Goal: Task Accomplishment & Management: Use online tool/utility

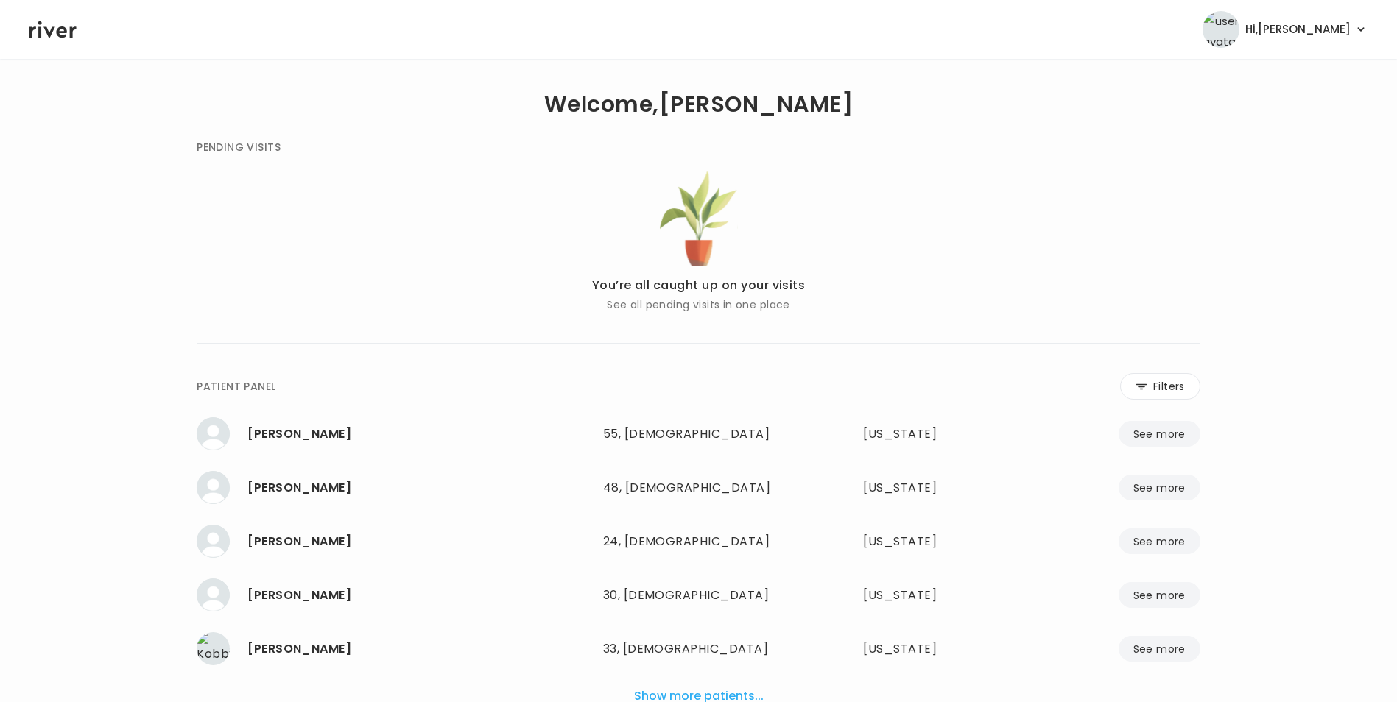
click at [1169, 374] on button "Filters" at bounding box center [1160, 386] width 80 height 27
click at [845, 392] on input "name" at bounding box center [654, 389] width 468 height 31
click at [698, 390] on input "name" at bounding box center [654, 389] width 468 height 31
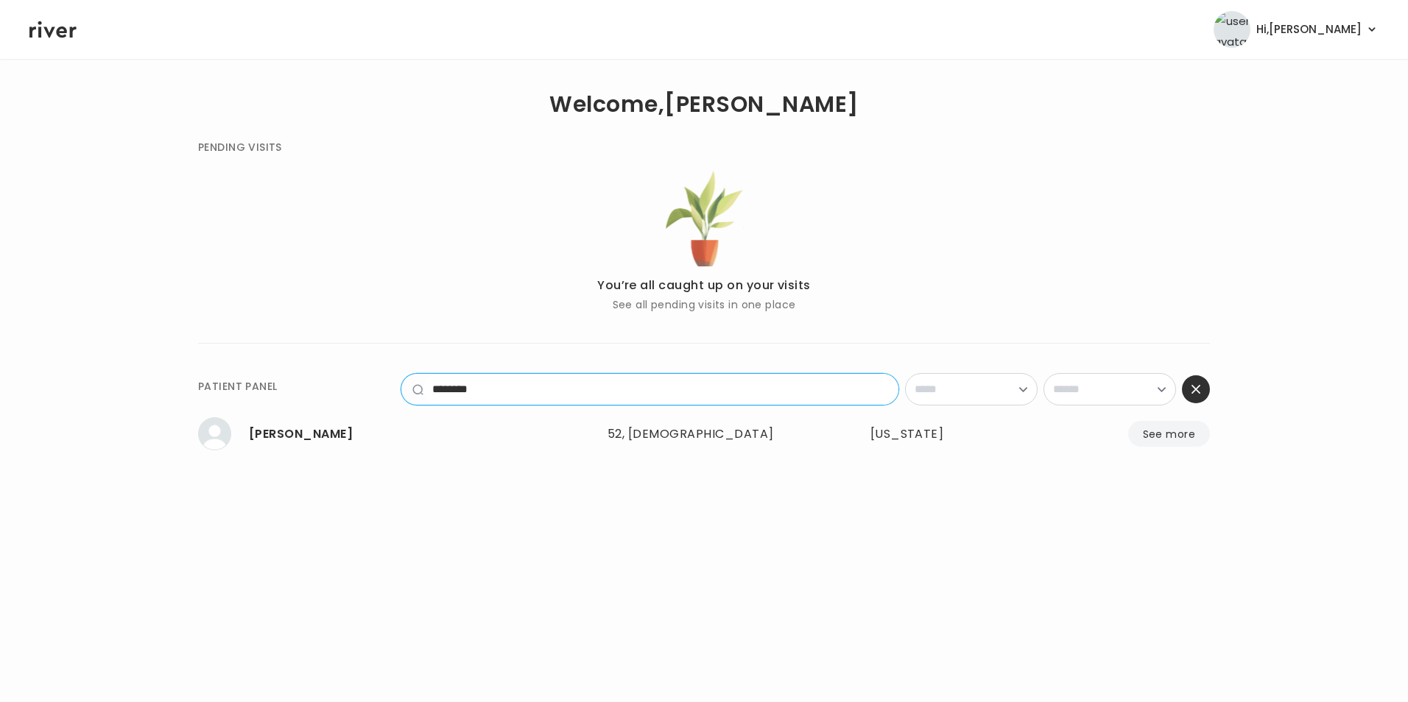
type input "********"
click at [1151, 439] on button "See more" at bounding box center [1169, 434] width 82 height 26
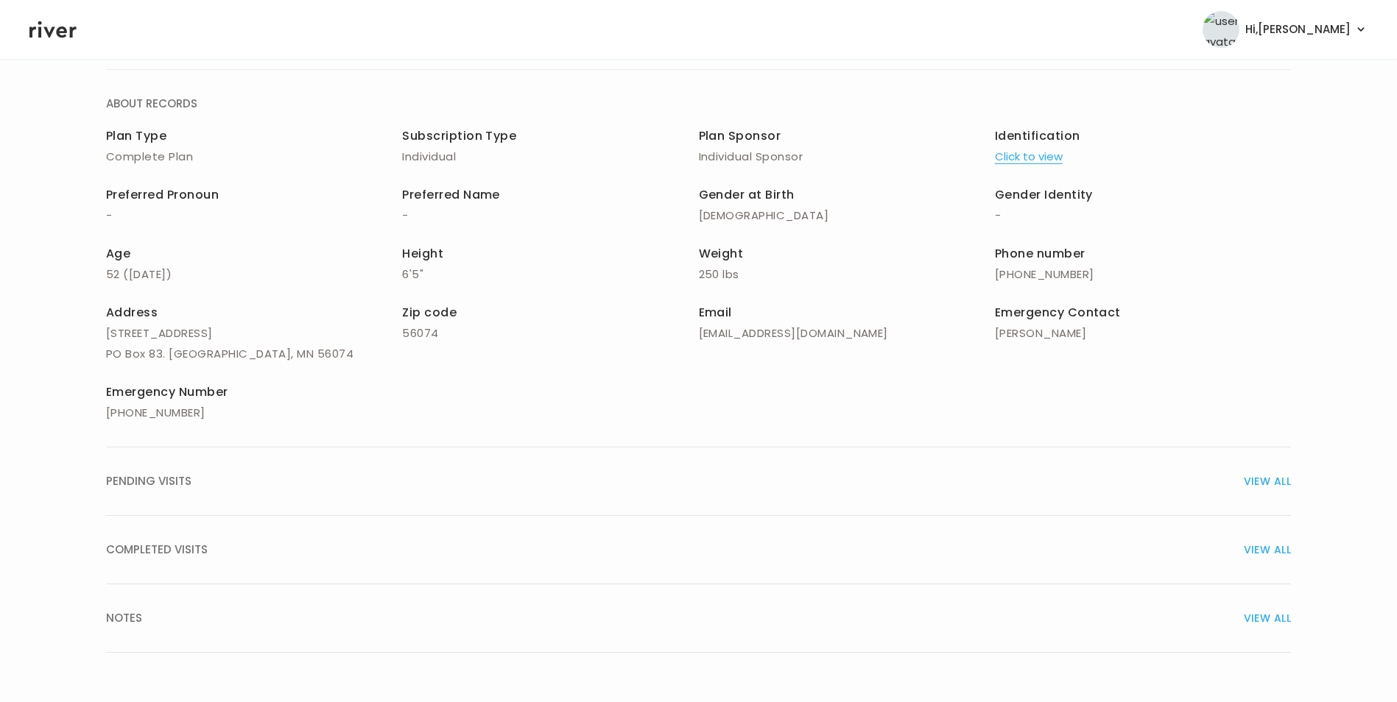
scroll to position [105, 0]
click at [1266, 617] on span "VIEW ALL" at bounding box center [1267, 617] width 47 height 21
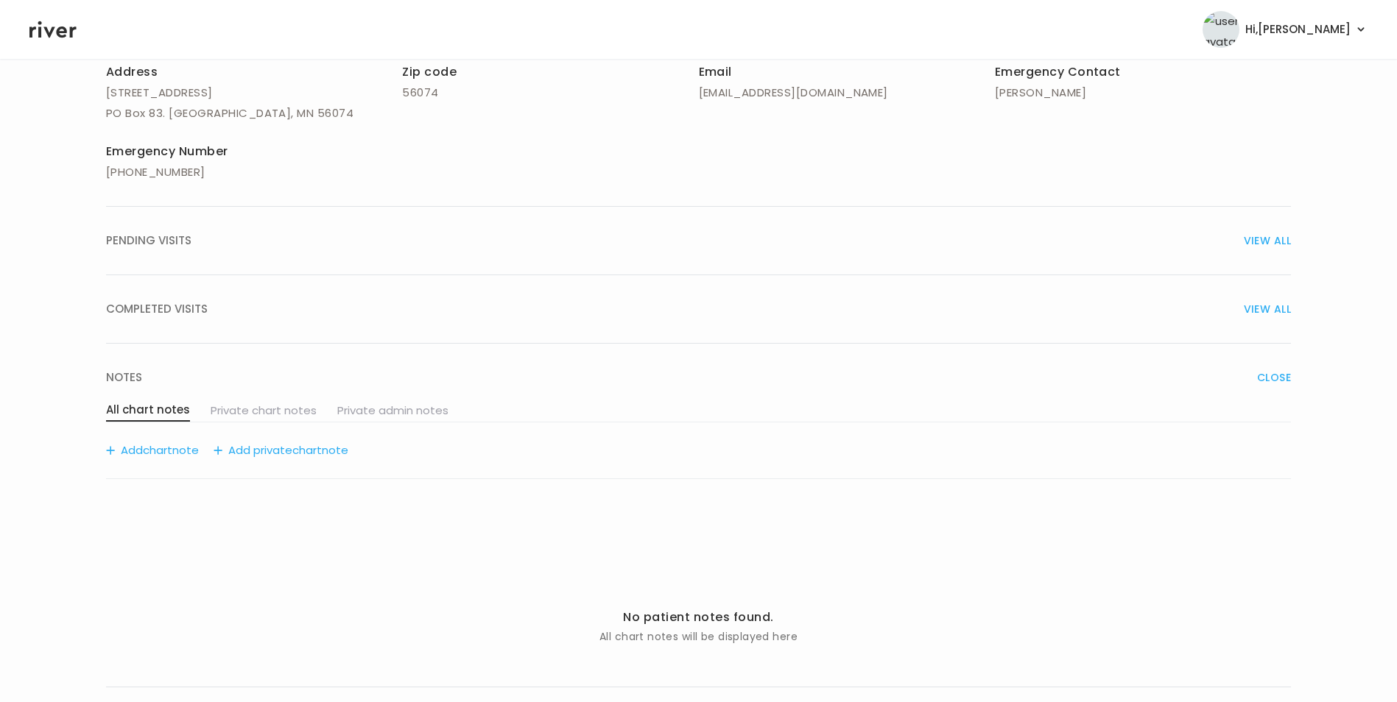
scroll to position [381, 0]
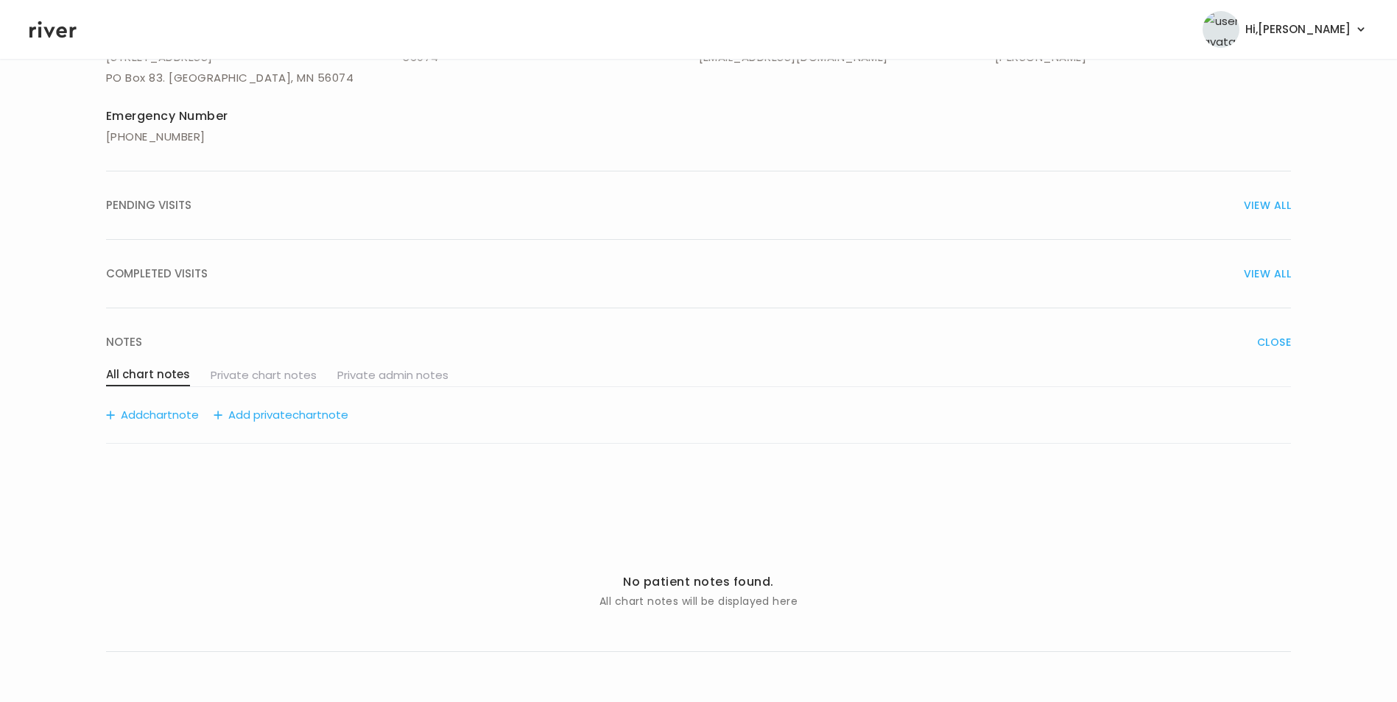
click at [172, 420] on span "chart" at bounding box center [157, 415] width 29 height 21
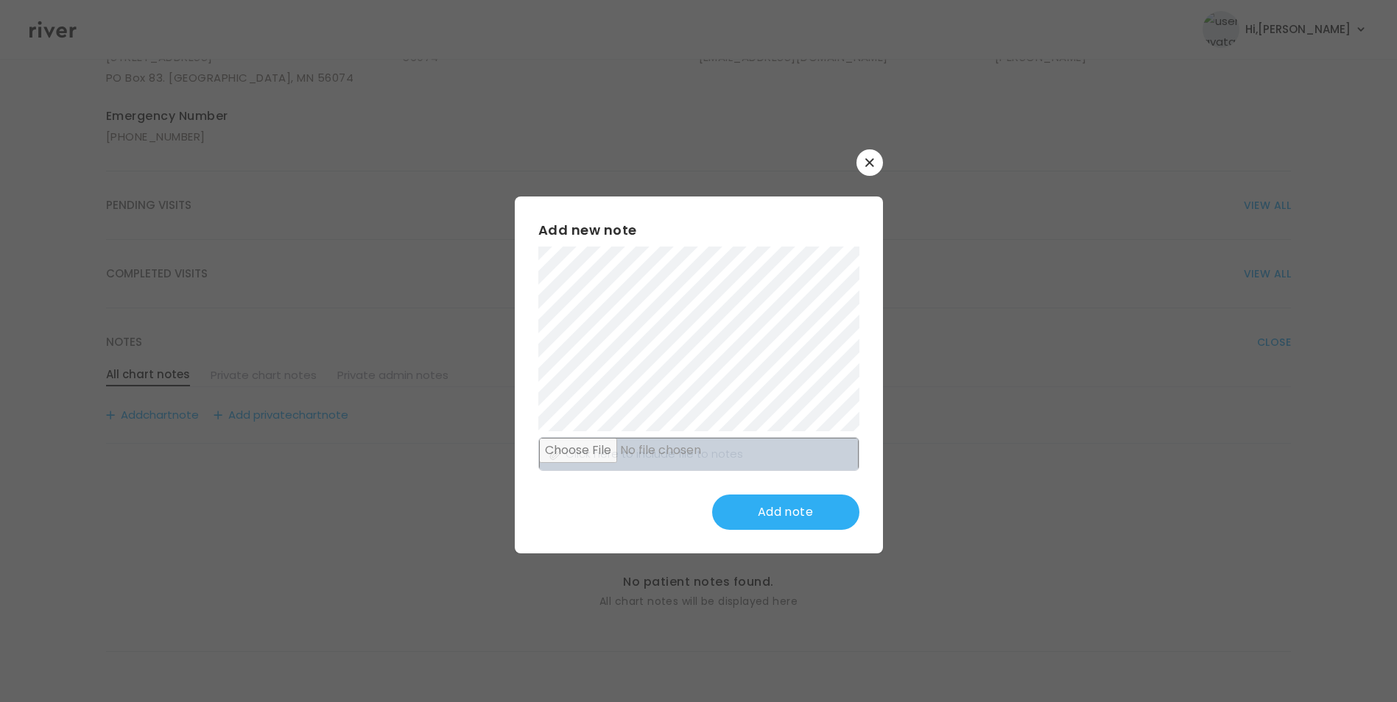
click at [769, 457] on input "file" at bounding box center [699, 455] width 320 height 34
type input "**********"
click at [773, 520] on button "Add note" at bounding box center [785, 512] width 147 height 35
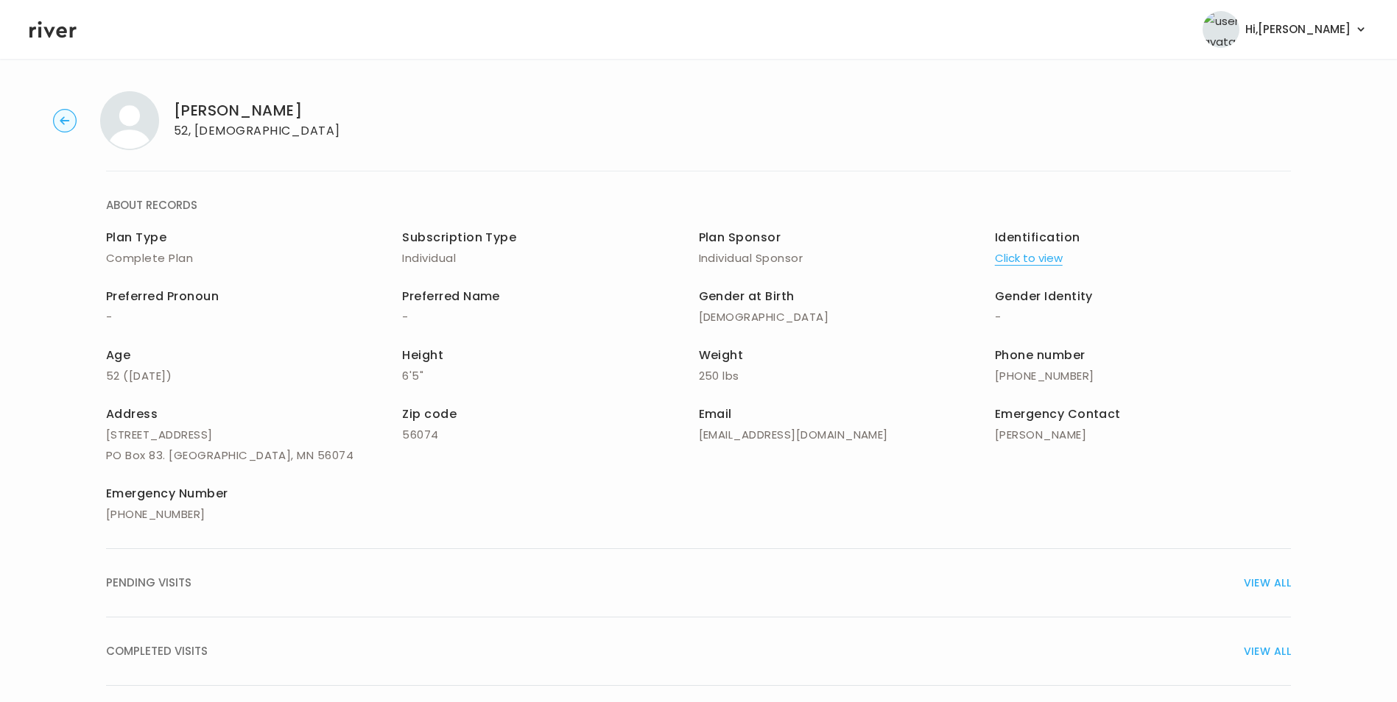
scroll to position [0, 0]
click at [1319, 23] on span "Hi, [PERSON_NAME]" at bounding box center [1297, 29] width 105 height 21
click at [1314, 103] on link "Logout" at bounding box center [1300, 104] width 119 height 21
